Goal: Information Seeking & Learning: Learn about a topic

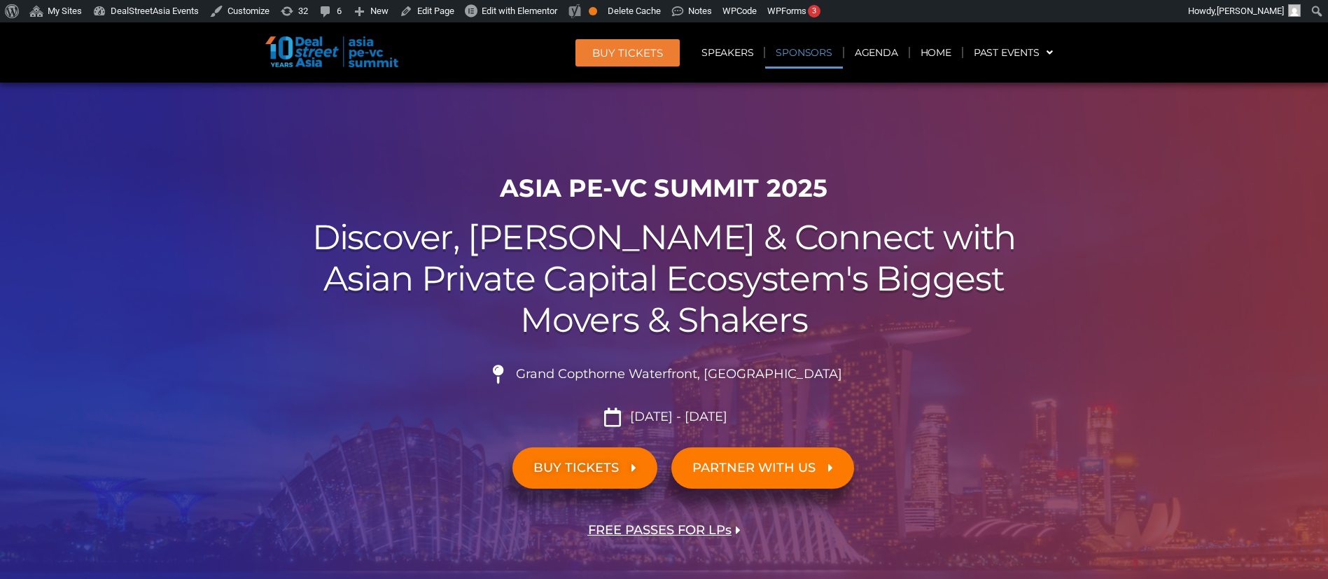
click at [820, 57] on link "Sponsors" at bounding box center [803, 52] width 77 height 32
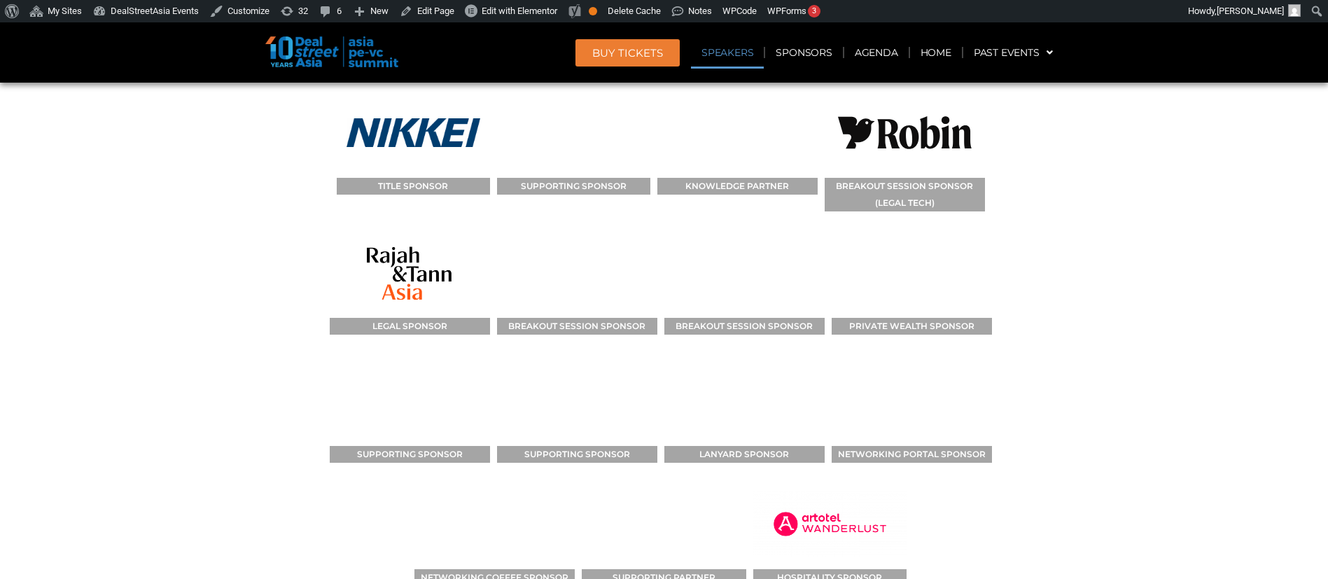
scroll to position [14470, 0]
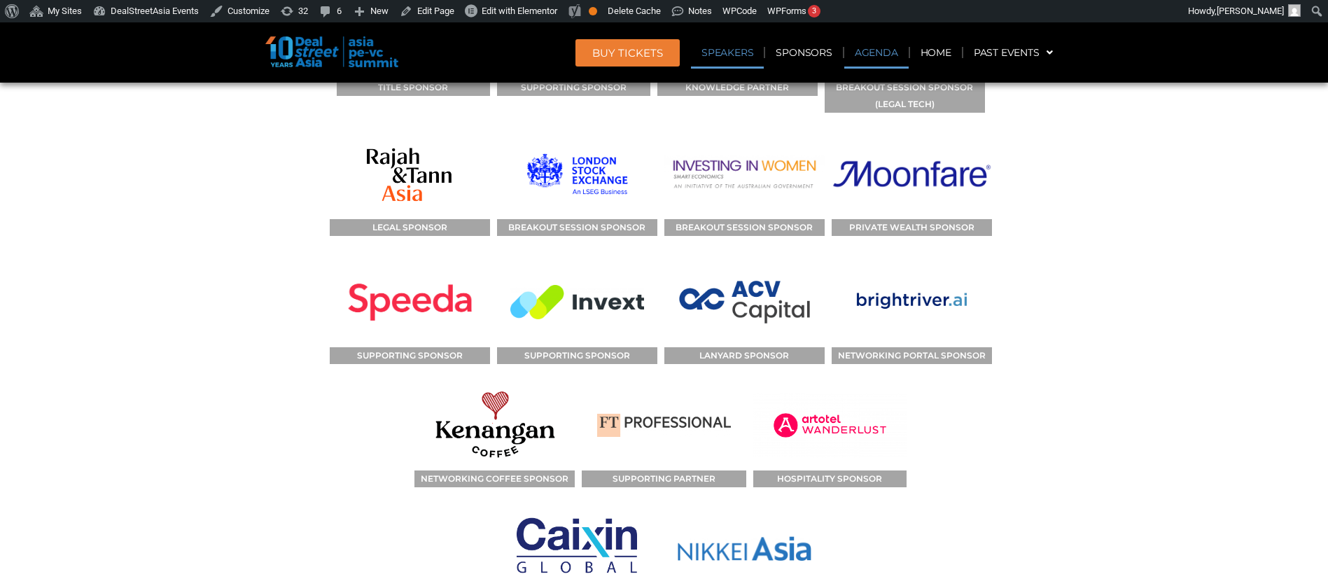
click at [869, 67] on link "Agenda" at bounding box center [876, 52] width 64 height 32
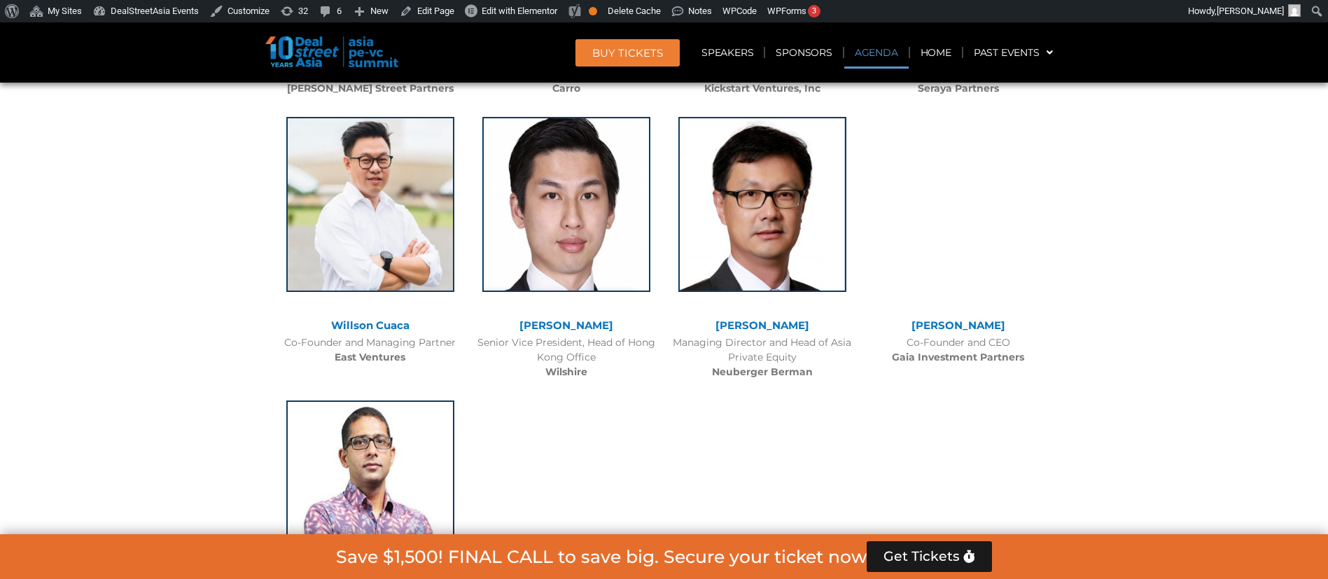
scroll to position [733, 0]
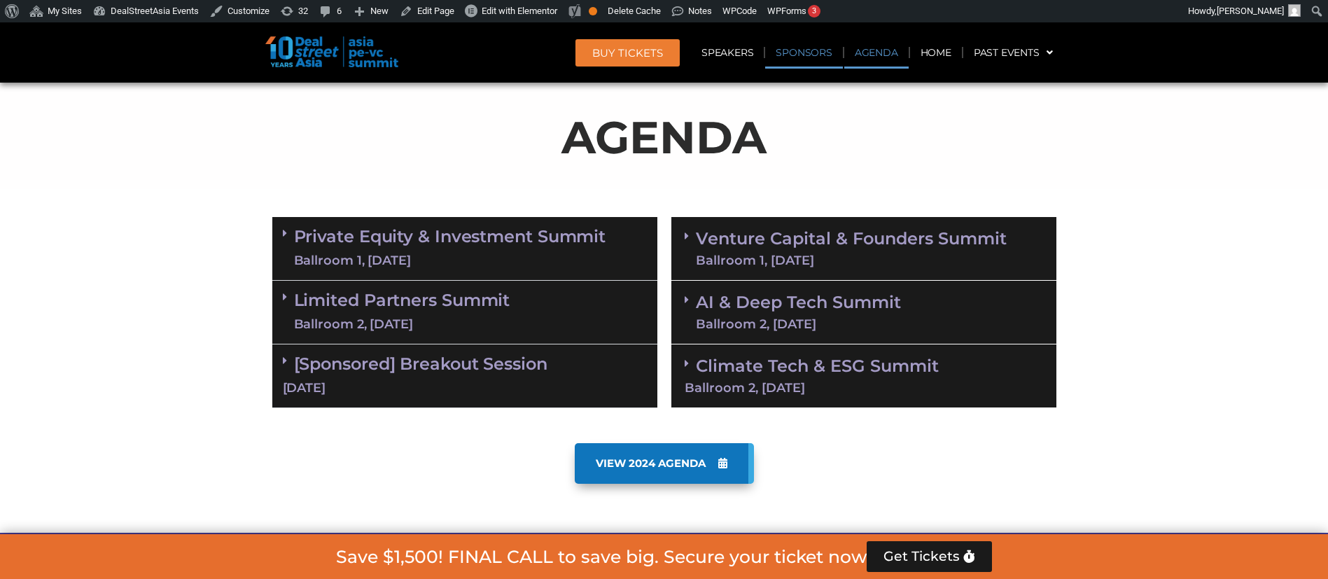
click at [788, 48] on link "Sponsors" at bounding box center [803, 52] width 77 height 32
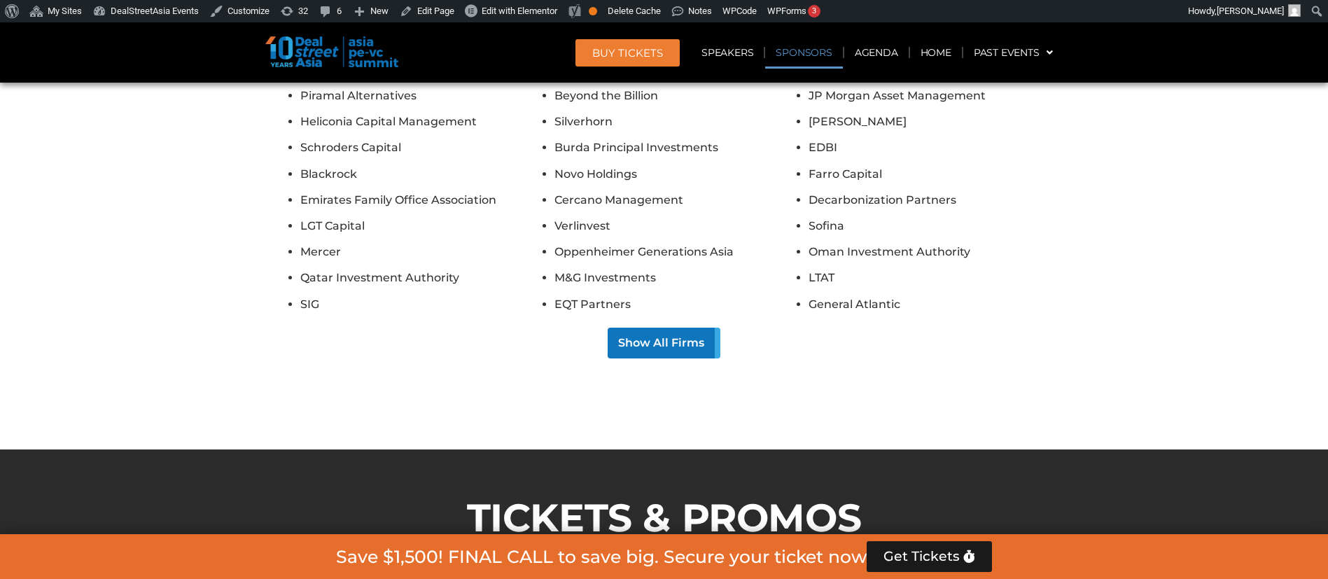
scroll to position [14098, 0]
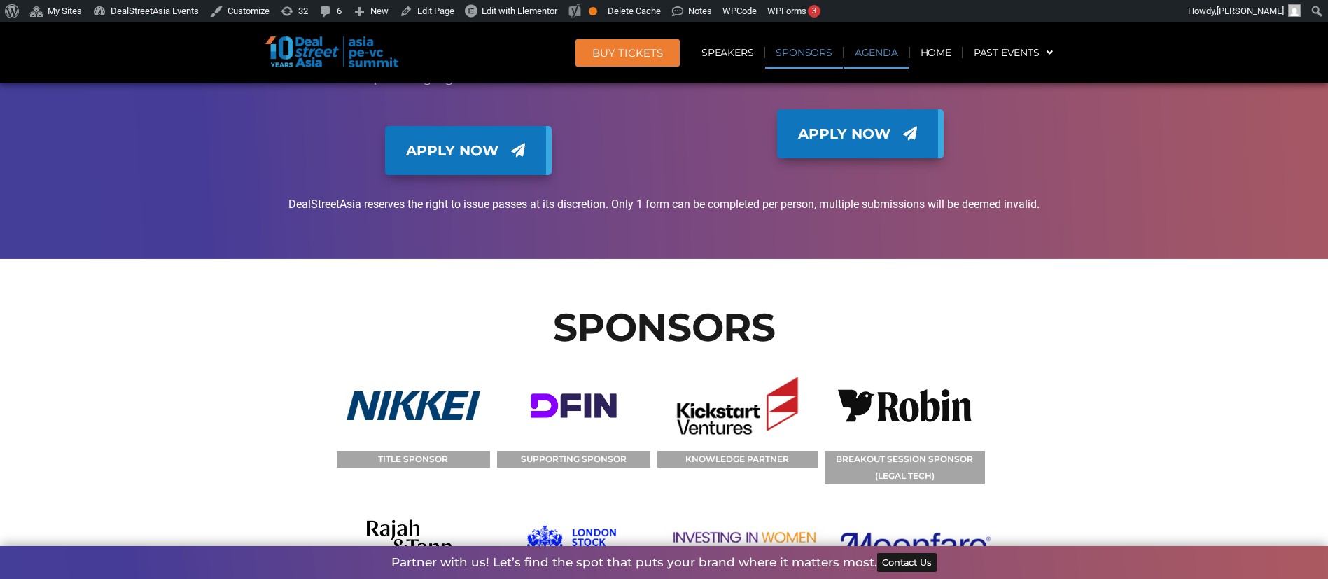
click at [874, 53] on link "Agenda" at bounding box center [876, 52] width 64 height 32
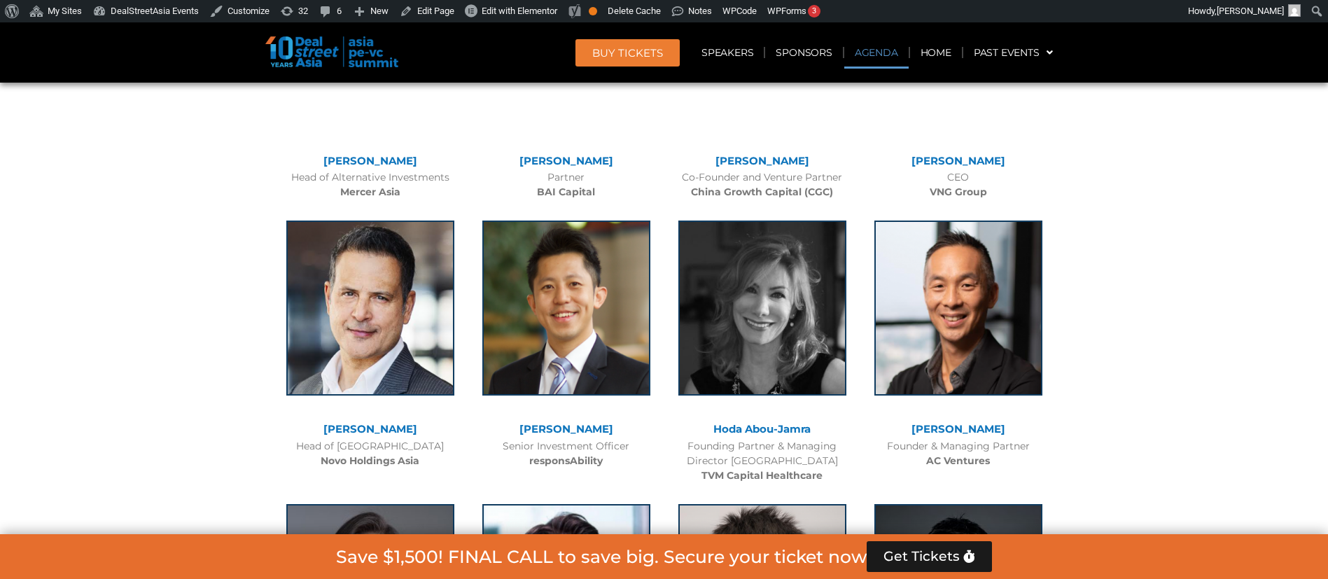
scroll to position [733, 0]
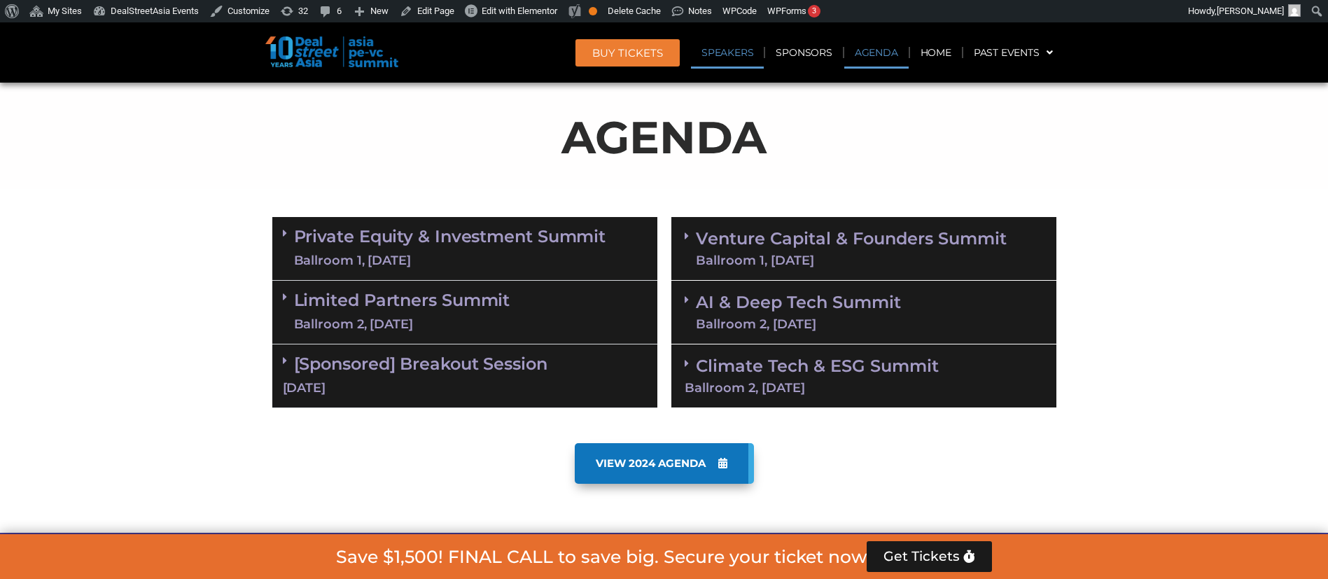
click at [747, 52] on link "Speakers" at bounding box center [727, 52] width 73 height 32
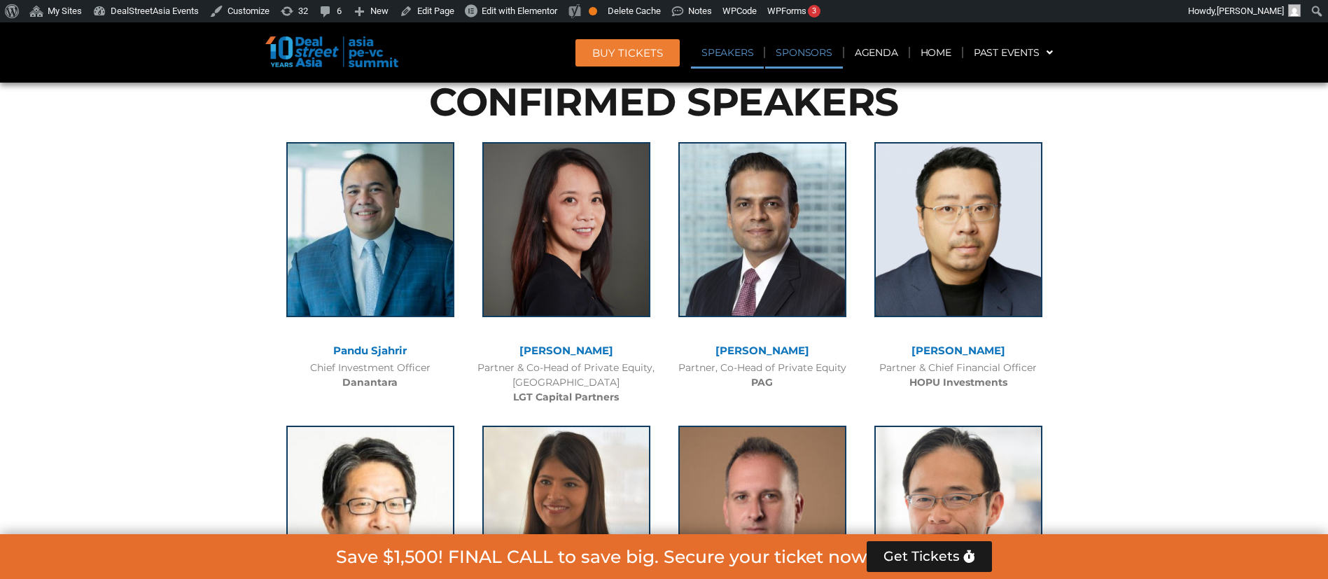
click at [792, 60] on link "Sponsors" at bounding box center [803, 52] width 77 height 32
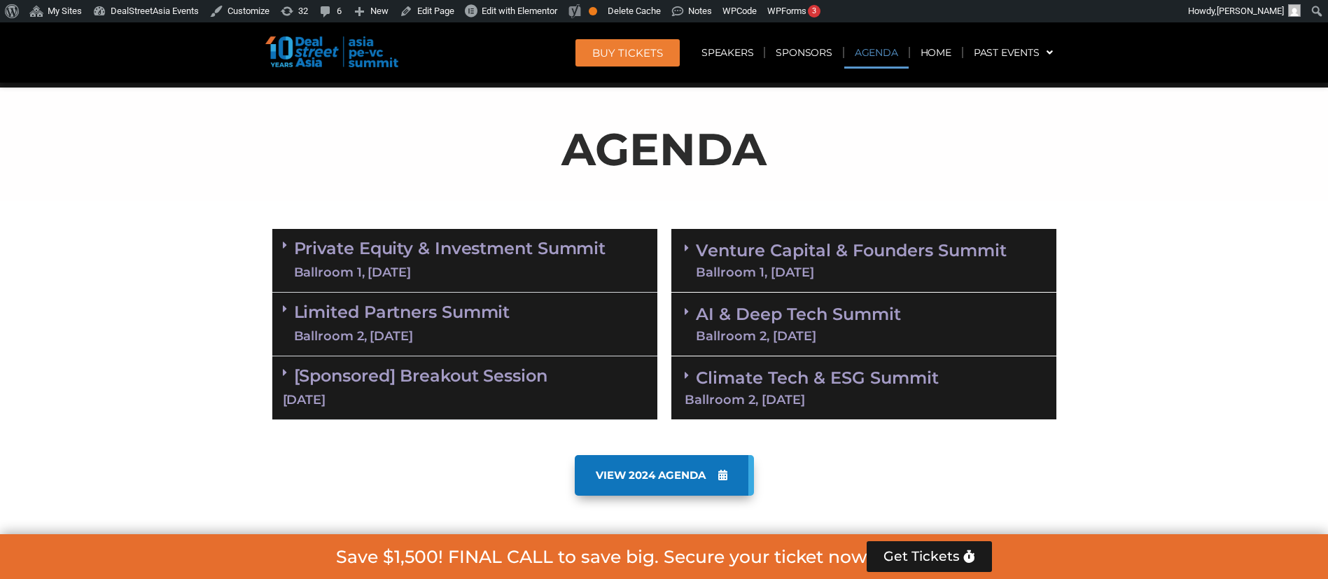
scroll to position [724, 0]
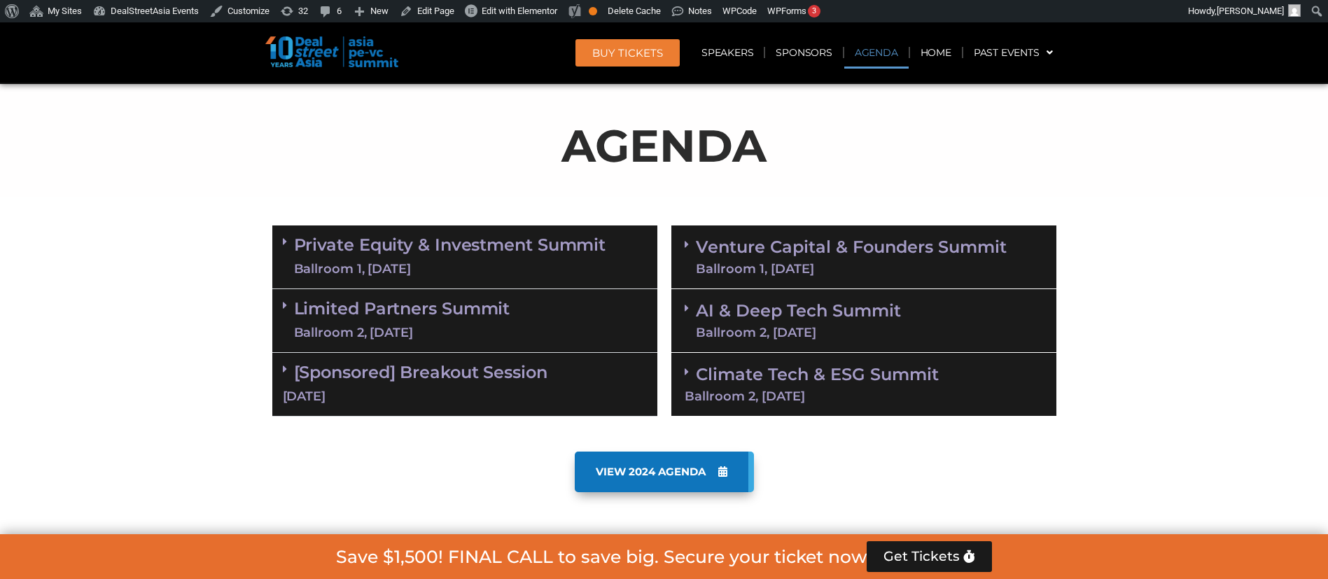
click at [752, 335] on div "Ballroom 2, [DATE]" at bounding box center [798, 332] width 205 height 13
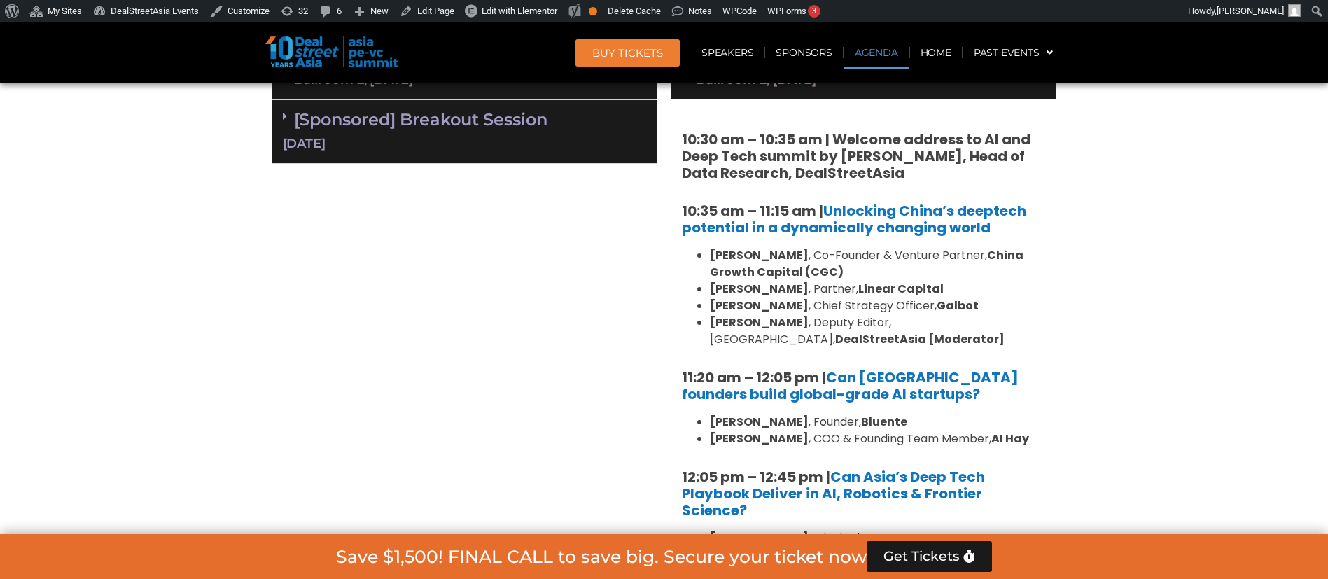
scroll to position [981, 0]
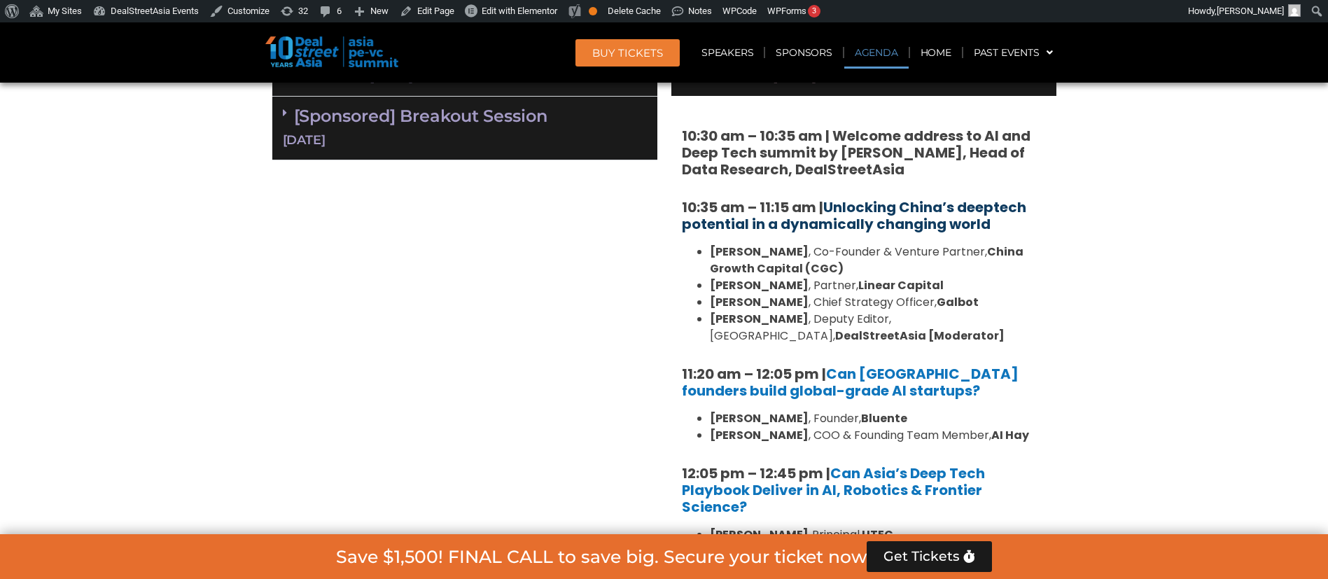
click at [901, 214] on link "Unlocking China’s deeptech potential in a dynamically changing world" at bounding box center [854, 215] width 344 height 36
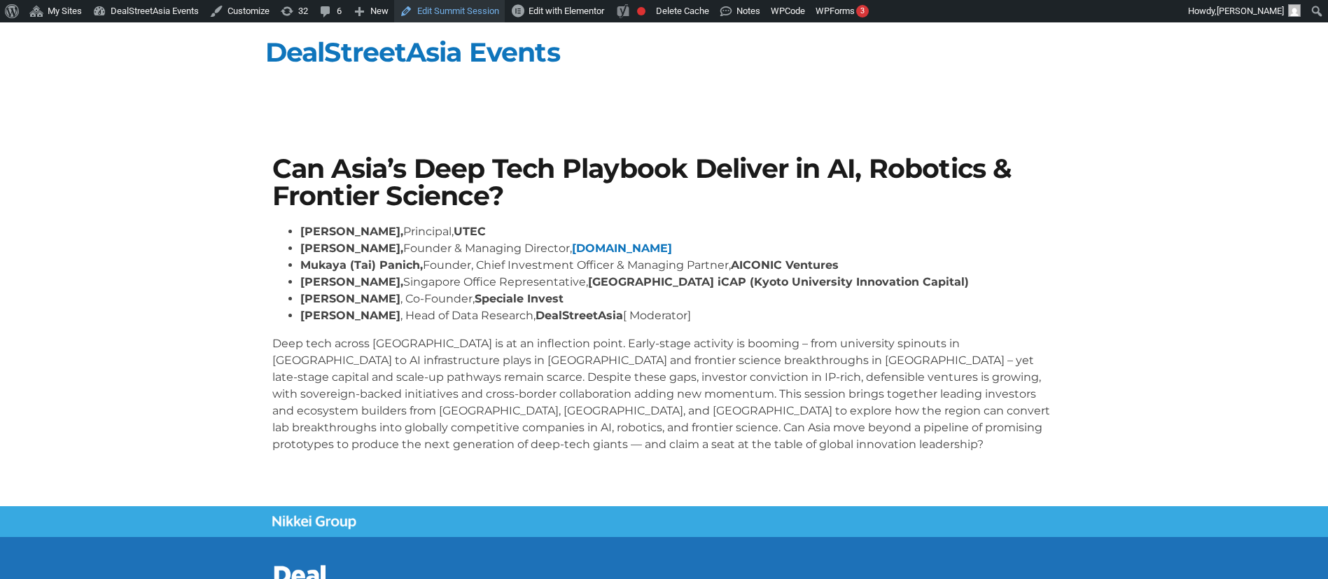
click at [478, 13] on link "Edit Summit Session" at bounding box center [449, 11] width 111 height 22
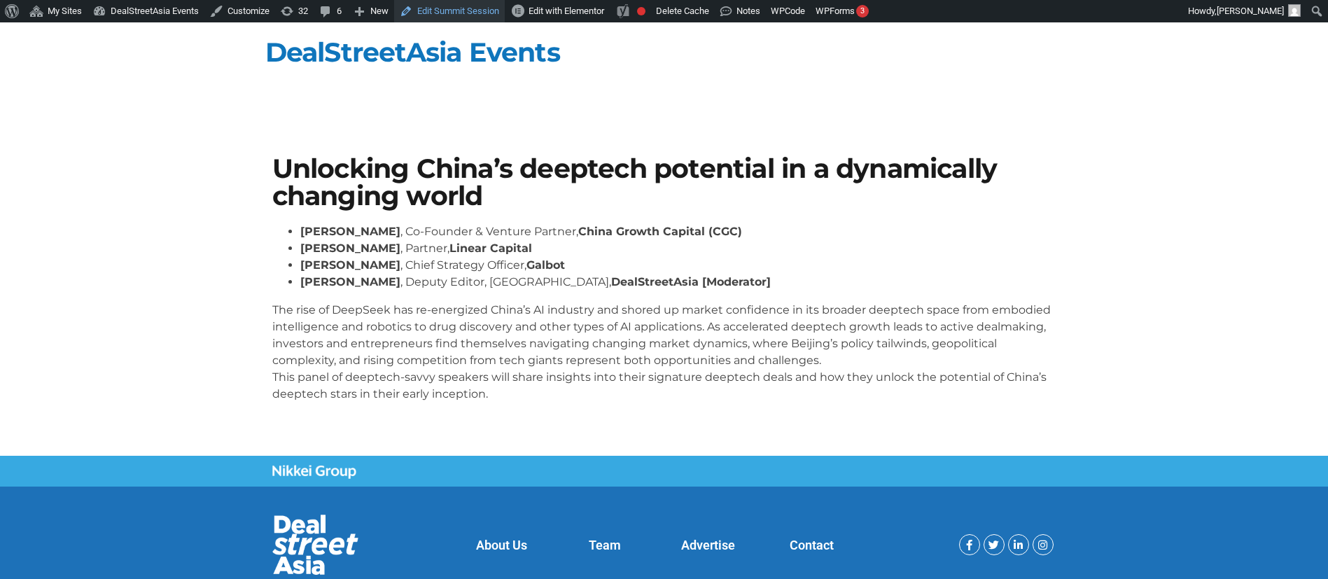
click at [479, 9] on link "Edit Summit Session" at bounding box center [449, 11] width 111 height 22
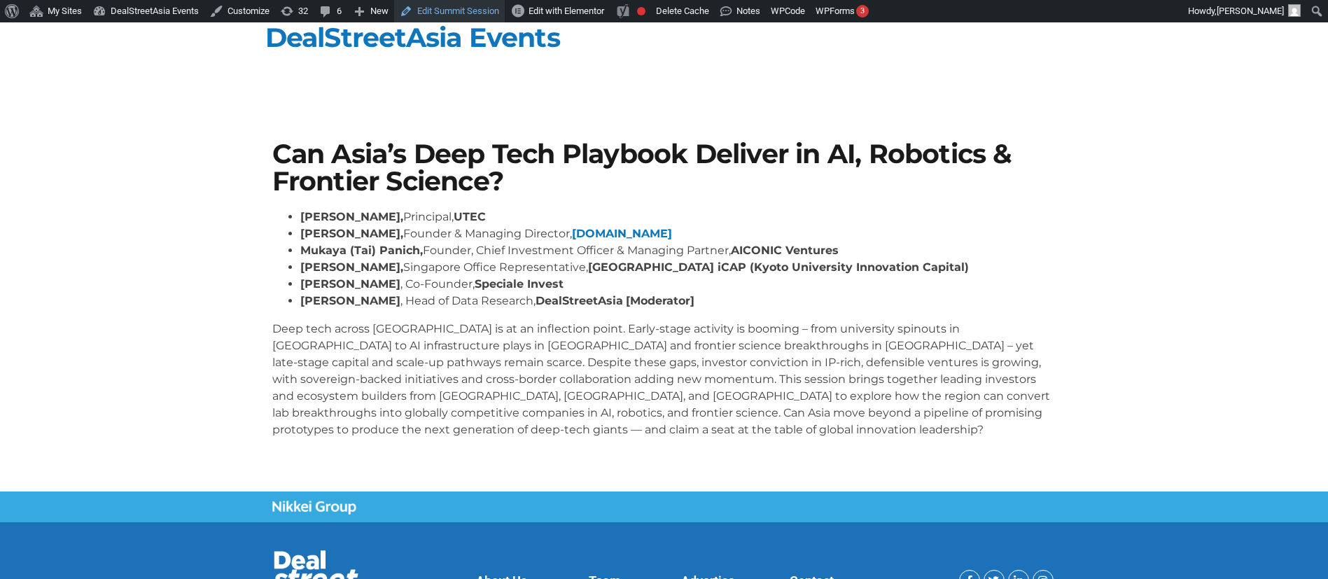
scroll to position [15, 0]
